Goal: Task Accomplishment & Management: Manage account settings

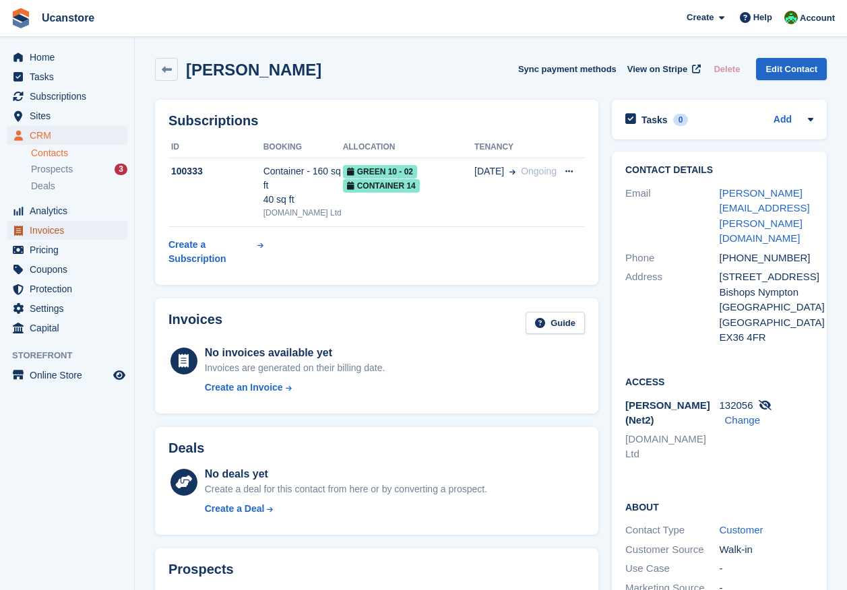
click at [45, 228] on span "Invoices" at bounding box center [70, 230] width 81 height 19
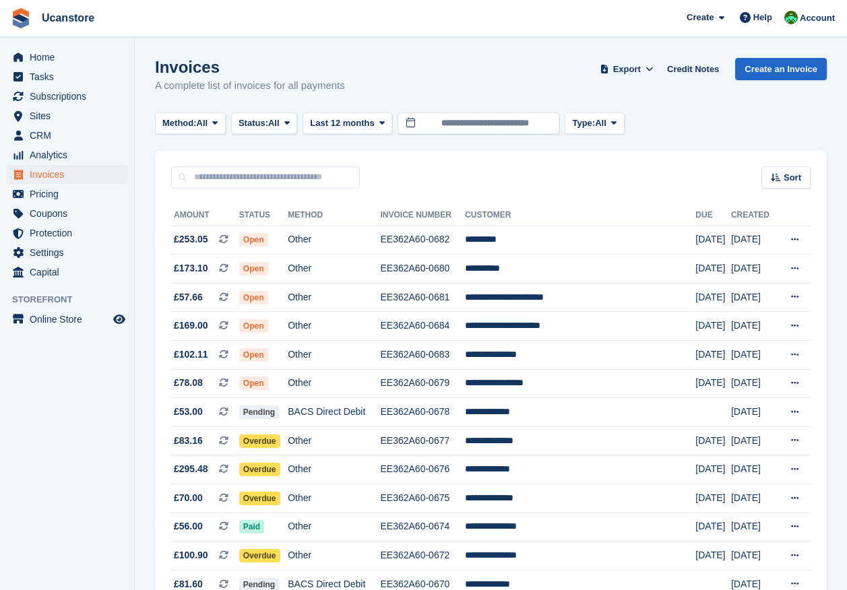
click at [234, 162] on div "Sort Sort by Date created Created (oldest first) Created (newest first)" at bounding box center [491, 169] width 672 height 38
click at [238, 171] on input "text" at bounding box center [265, 177] width 189 height 22
type input "****"
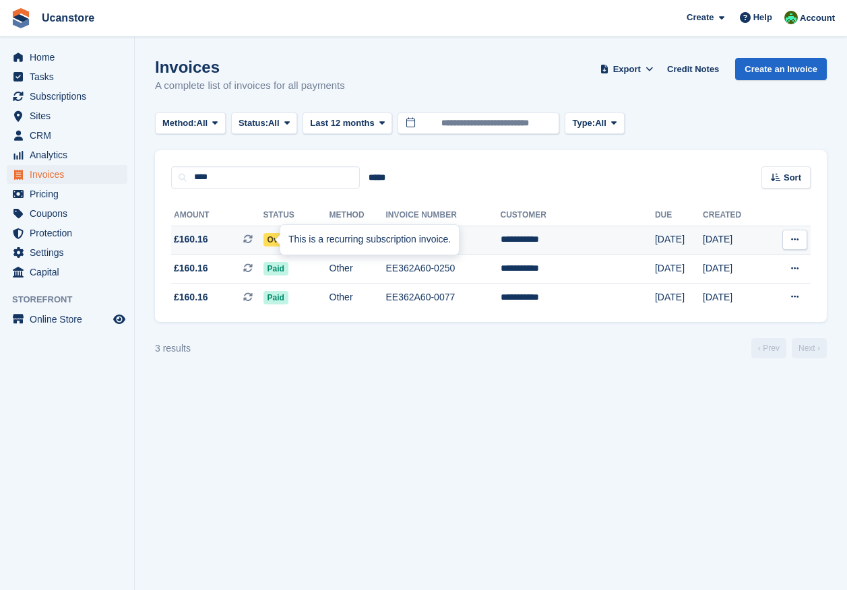
click at [302, 238] on div "This is a recurring subscription invoice." at bounding box center [369, 240] width 178 height 30
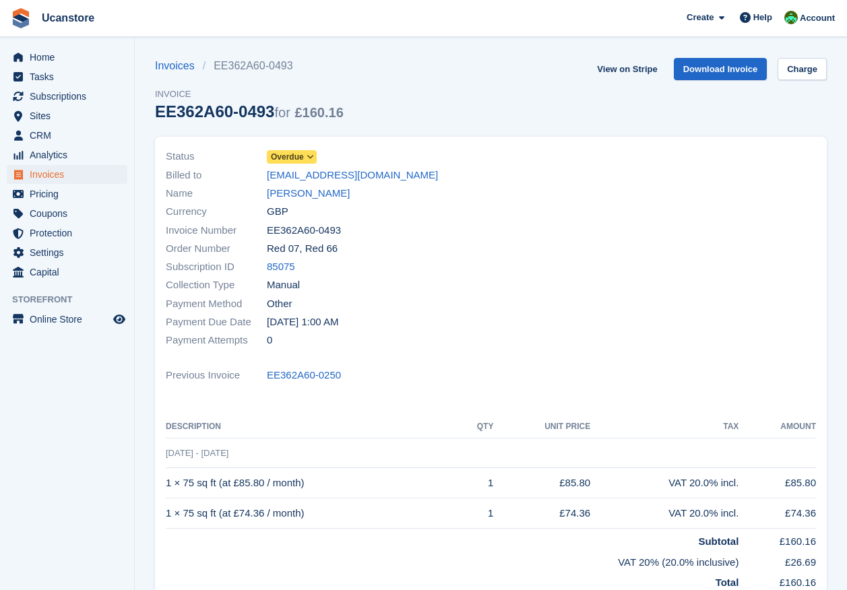
click at [307, 162] on span at bounding box center [310, 157] width 11 height 11
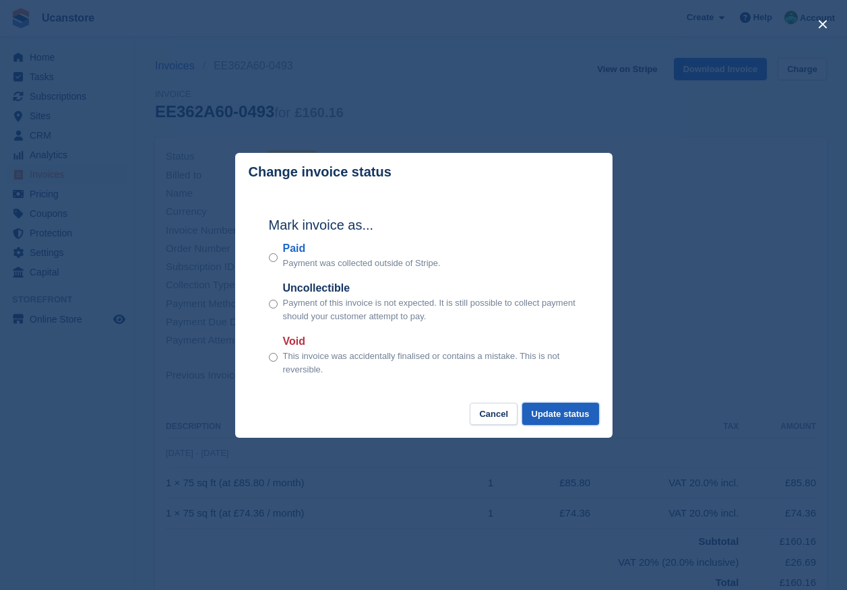
click at [534, 413] on button "Update status" at bounding box center [560, 414] width 77 height 22
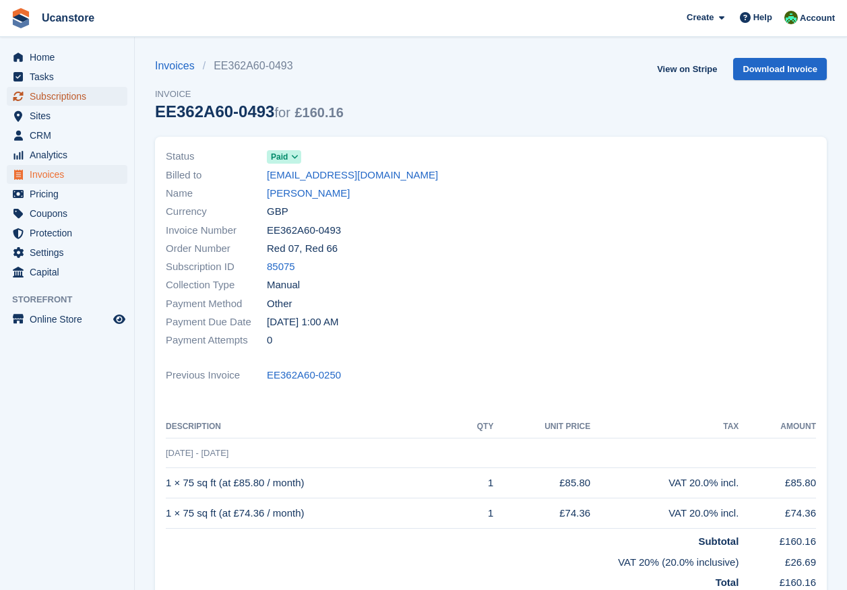
click at [42, 97] on span "Subscriptions" at bounding box center [70, 96] width 81 height 19
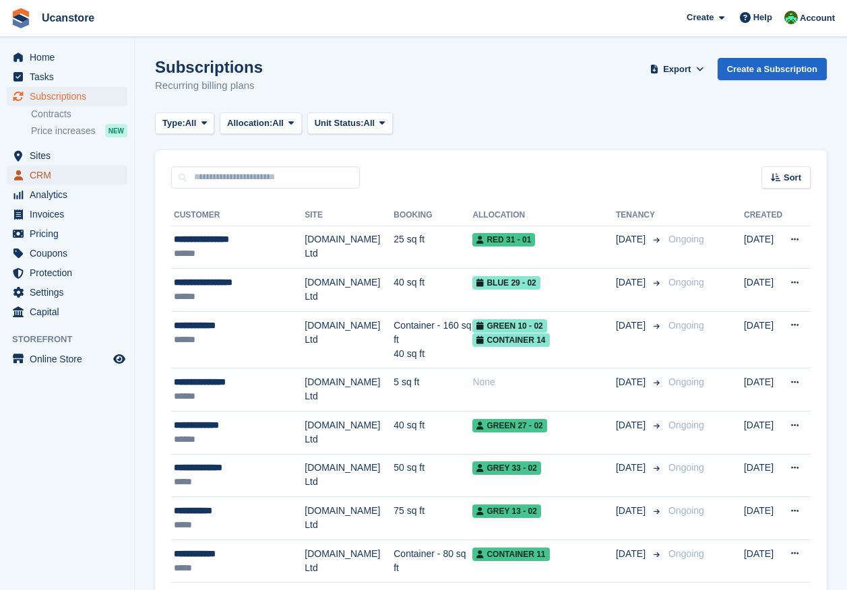
click at [51, 178] on span "CRM" at bounding box center [70, 175] width 81 height 19
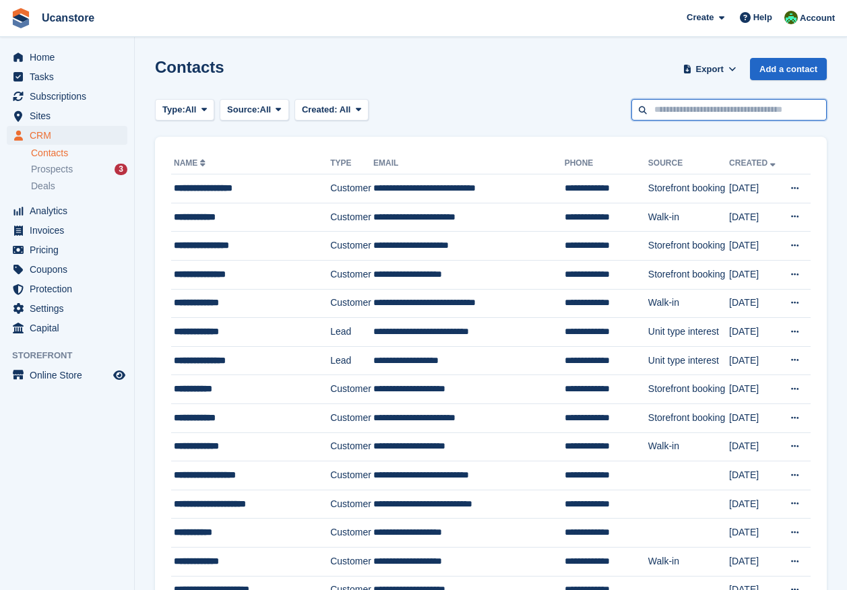
click at [715, 110] on input "text" at bounding box center [728, 110] width 195 height 22
type input "**********"
